Goal: Information Seeking & Learning: Learn about a topic

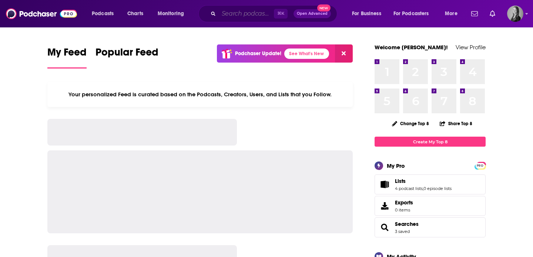
click at [244, 16] on input "Search podcasts, credits, & more..." at bounding box center [246, 14] width 55 height 12
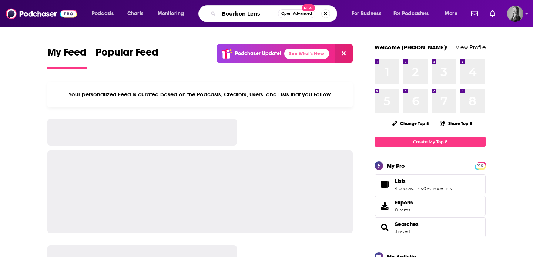
type input "Bourbon Lens"
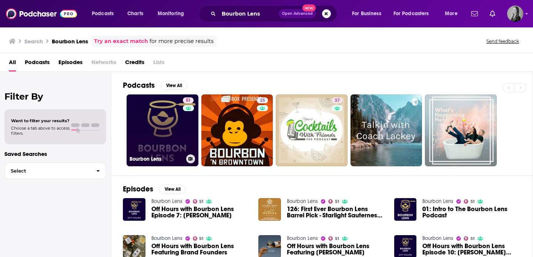
click at [175, 135] on link "51 Bourbon Lens" at bounding box center [162, 130] width 72 height 72
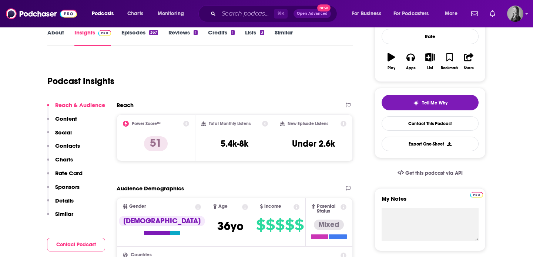
scroll to position [114, 0]
